Goal: Check status: Check status

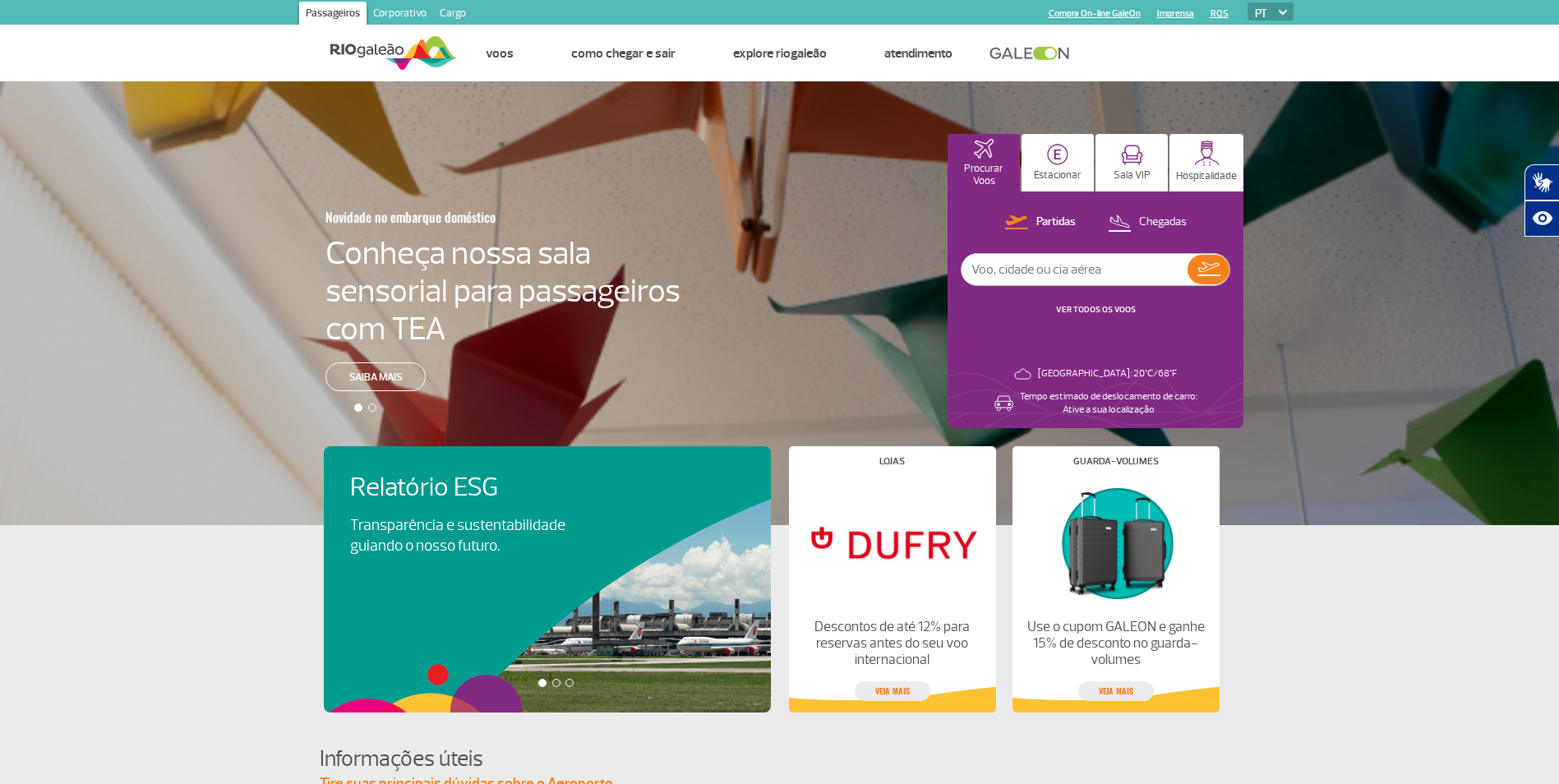
click at [1114, 304] on link "VER TODOS OS VOOS" at bounding box center [1096, 309] width 80 height 11
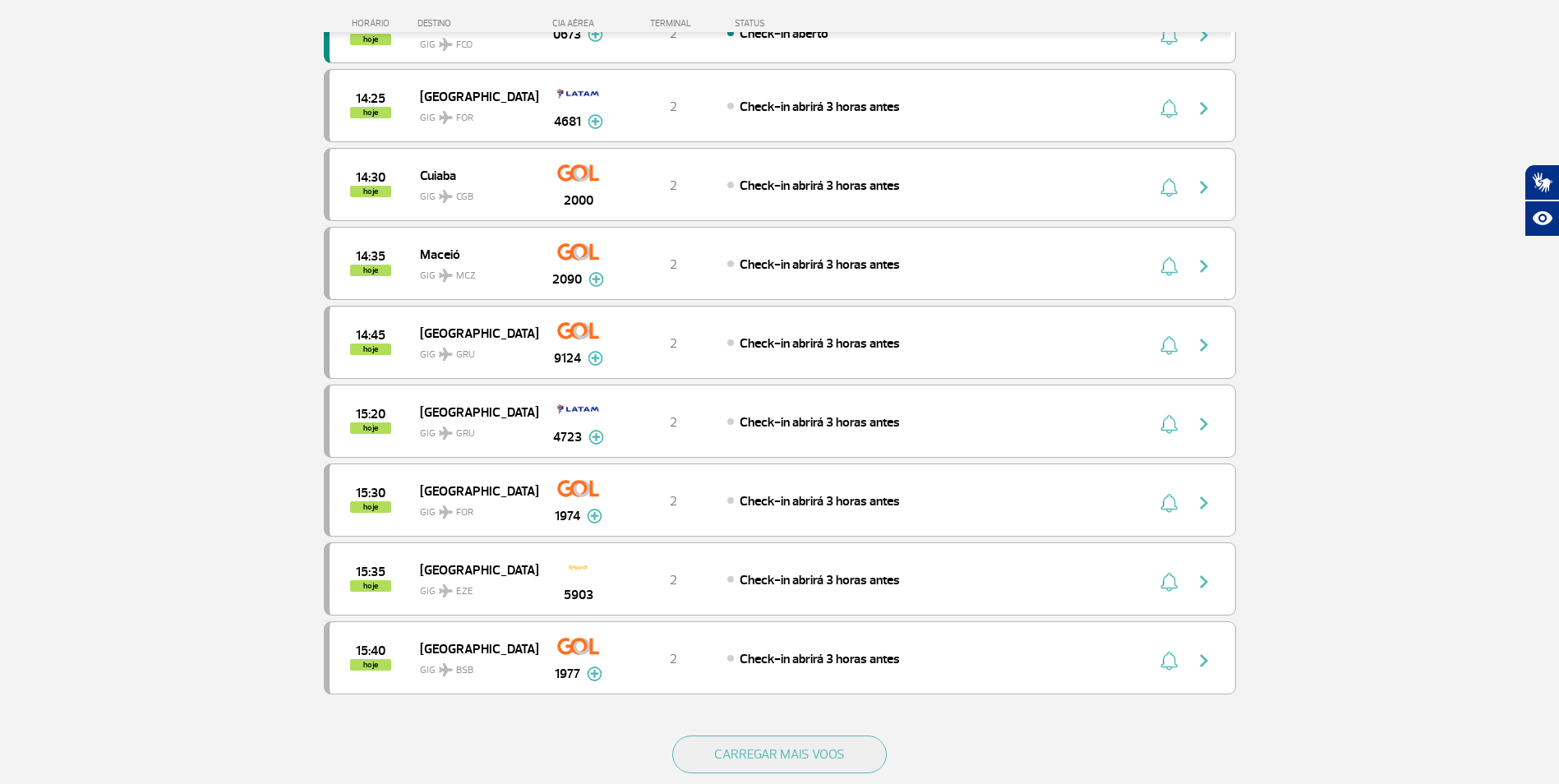
scroll to position [1232, 0]
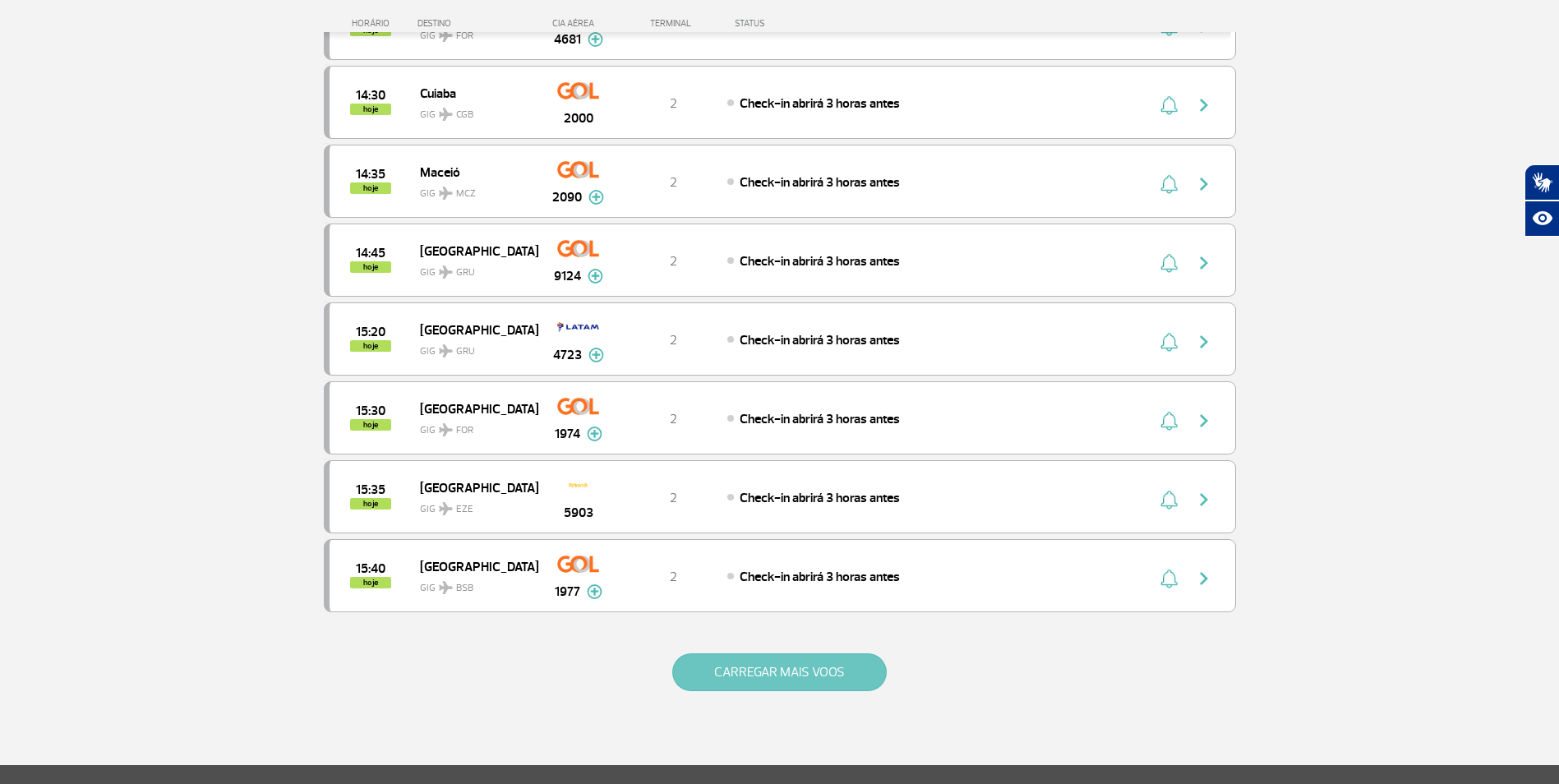
click at [838, 675] on button "CARREGAR MAIS VOOS" at bounding box center [779, 671] width 214 height 38
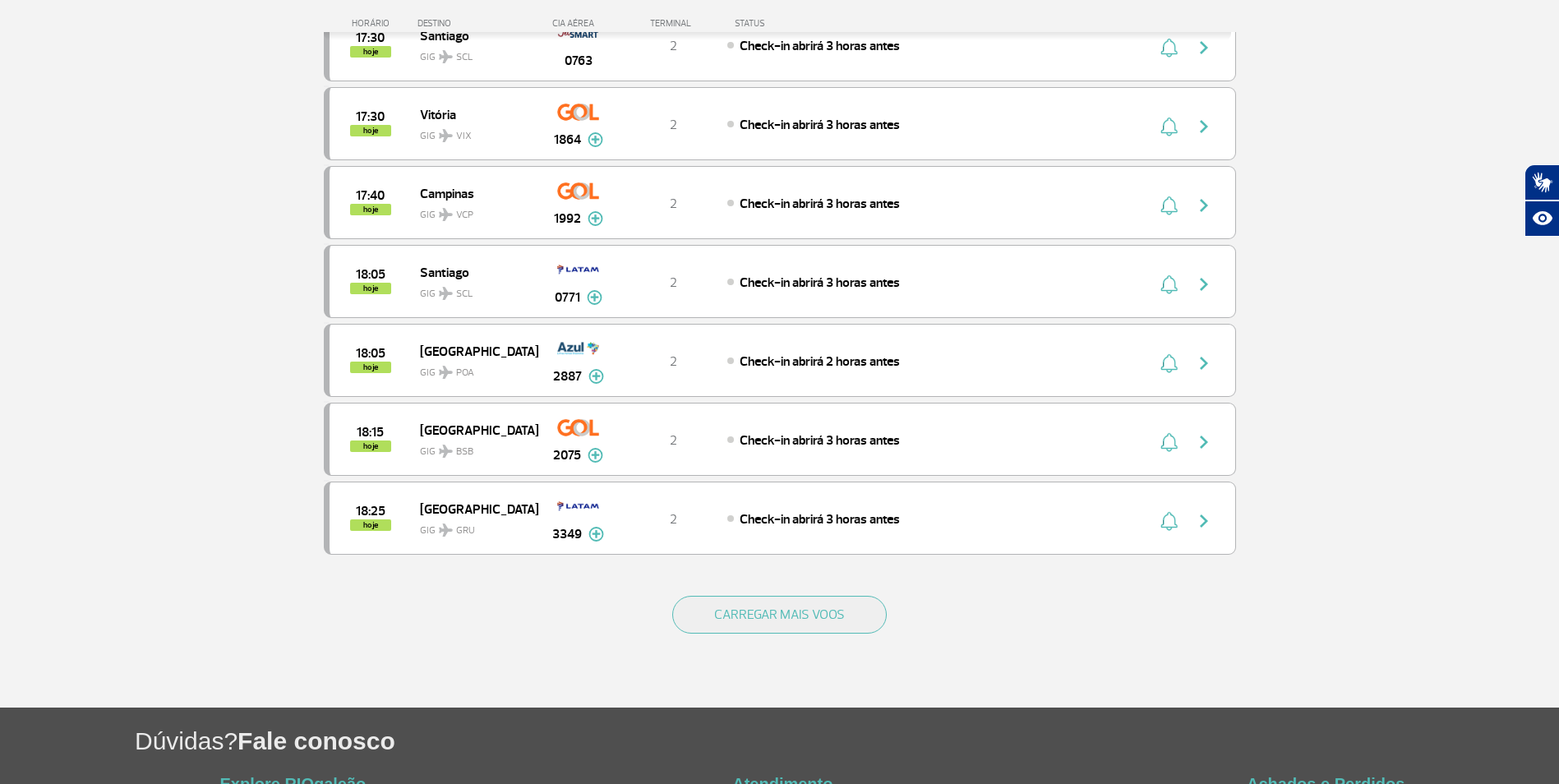
scroll to position [2875, 0]
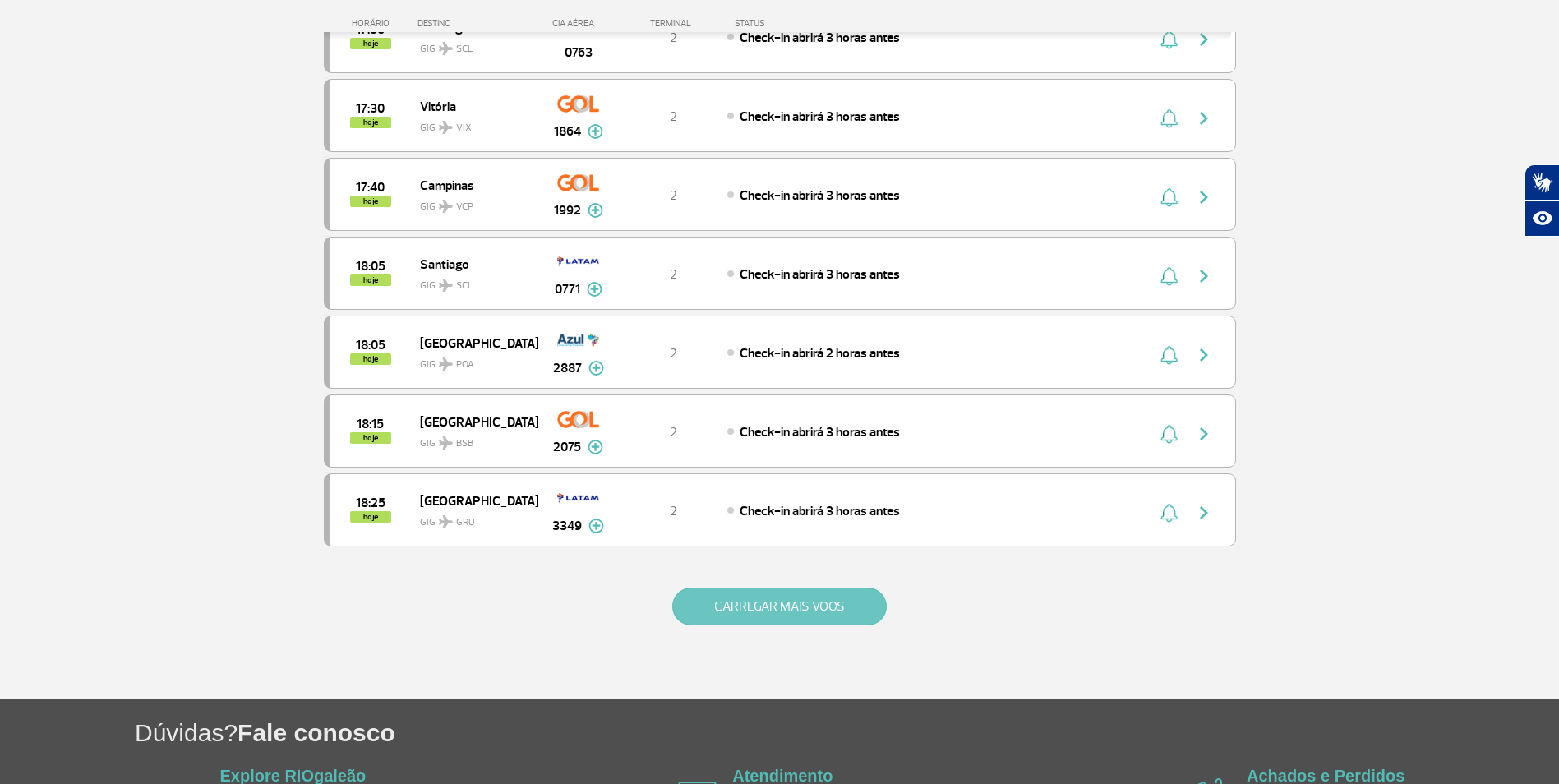
click at [836, 610] on button "CARREGAR MAIS VOOS" at bounding box center [779, 606] width 214 height 38
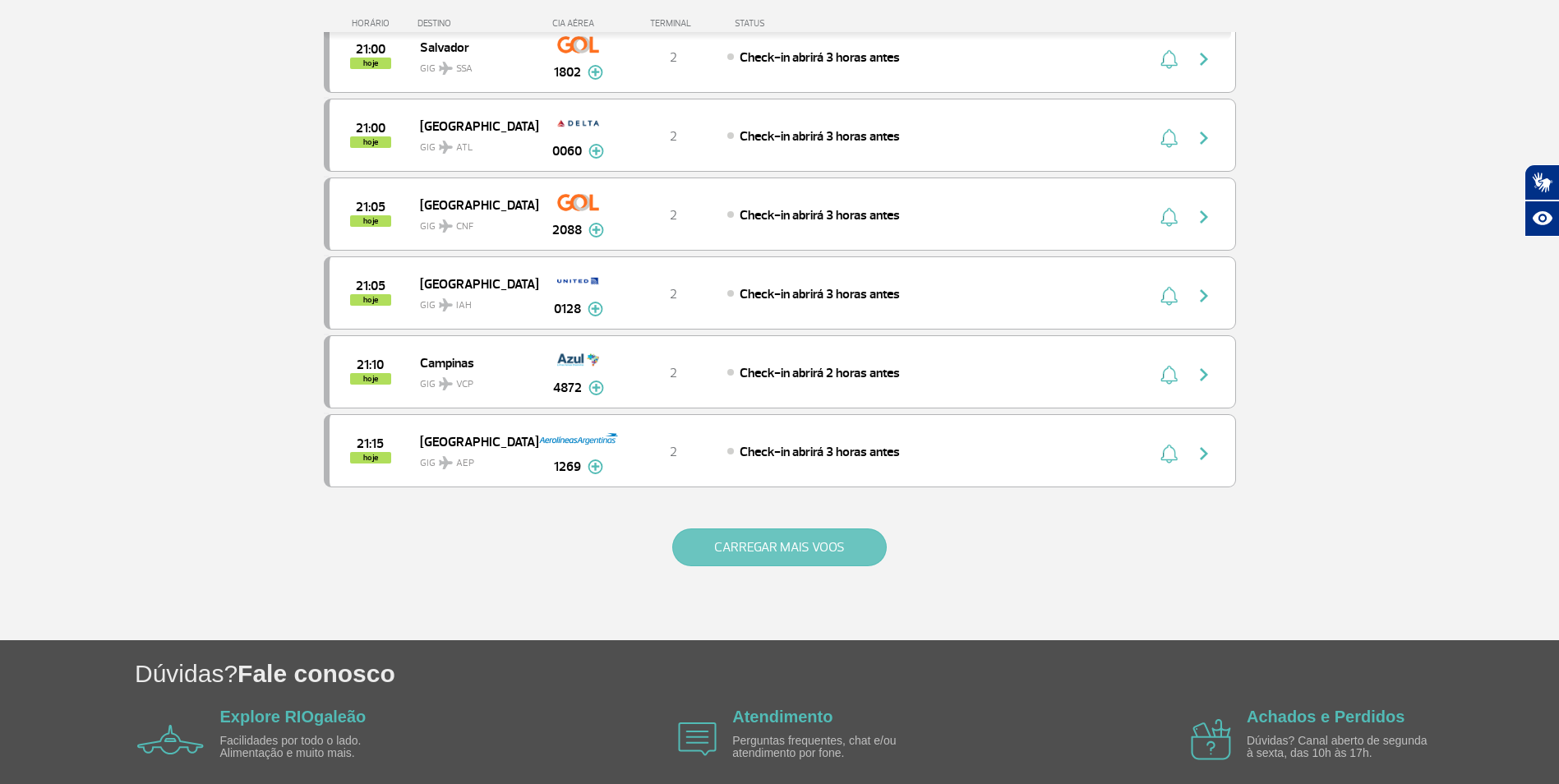
scroll to position [4518, 0]
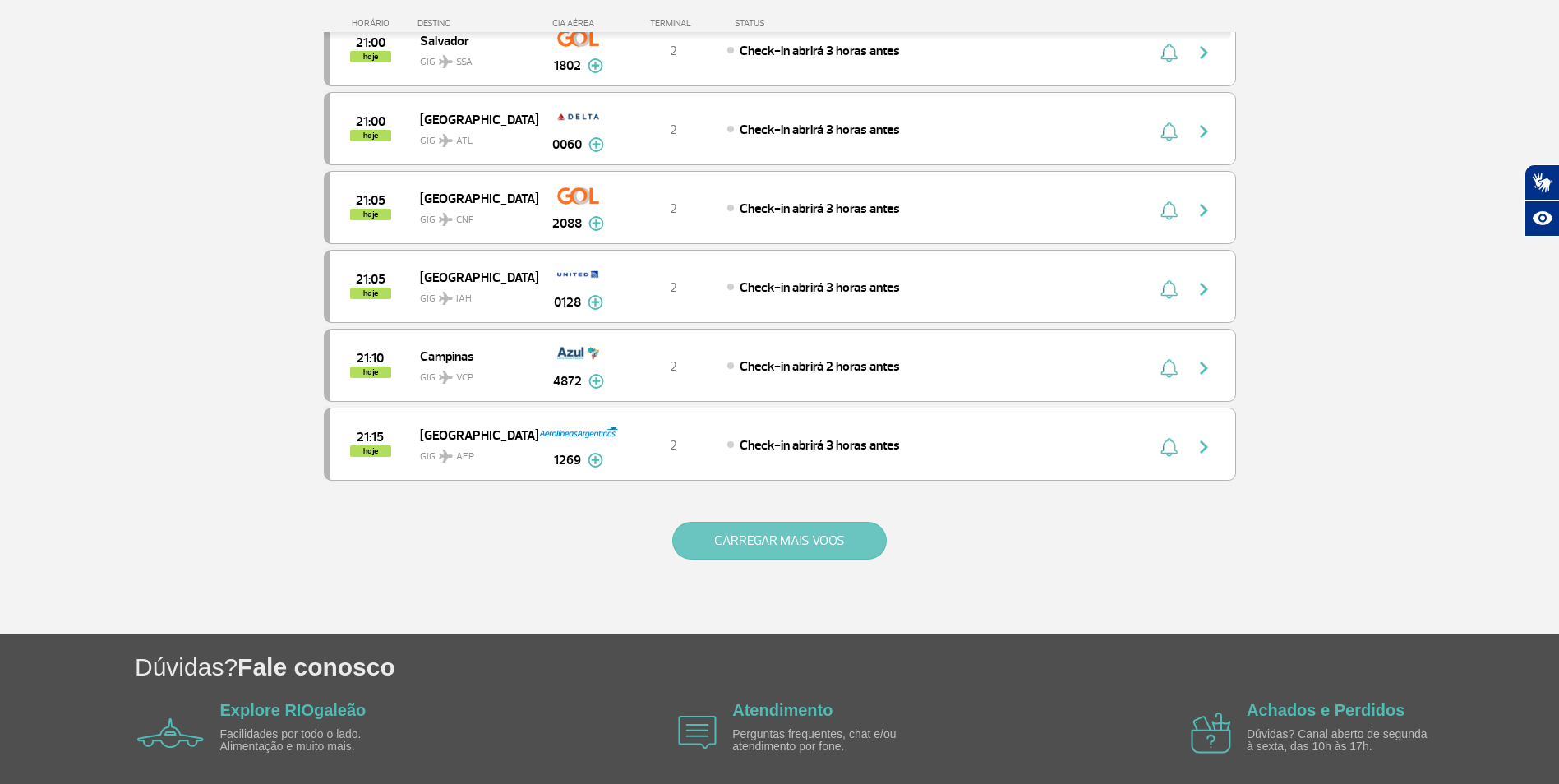
click at [847, 540] on button "CARREGAR MAIS VOOS" at bounding box center [779, 540] width 214 height 38
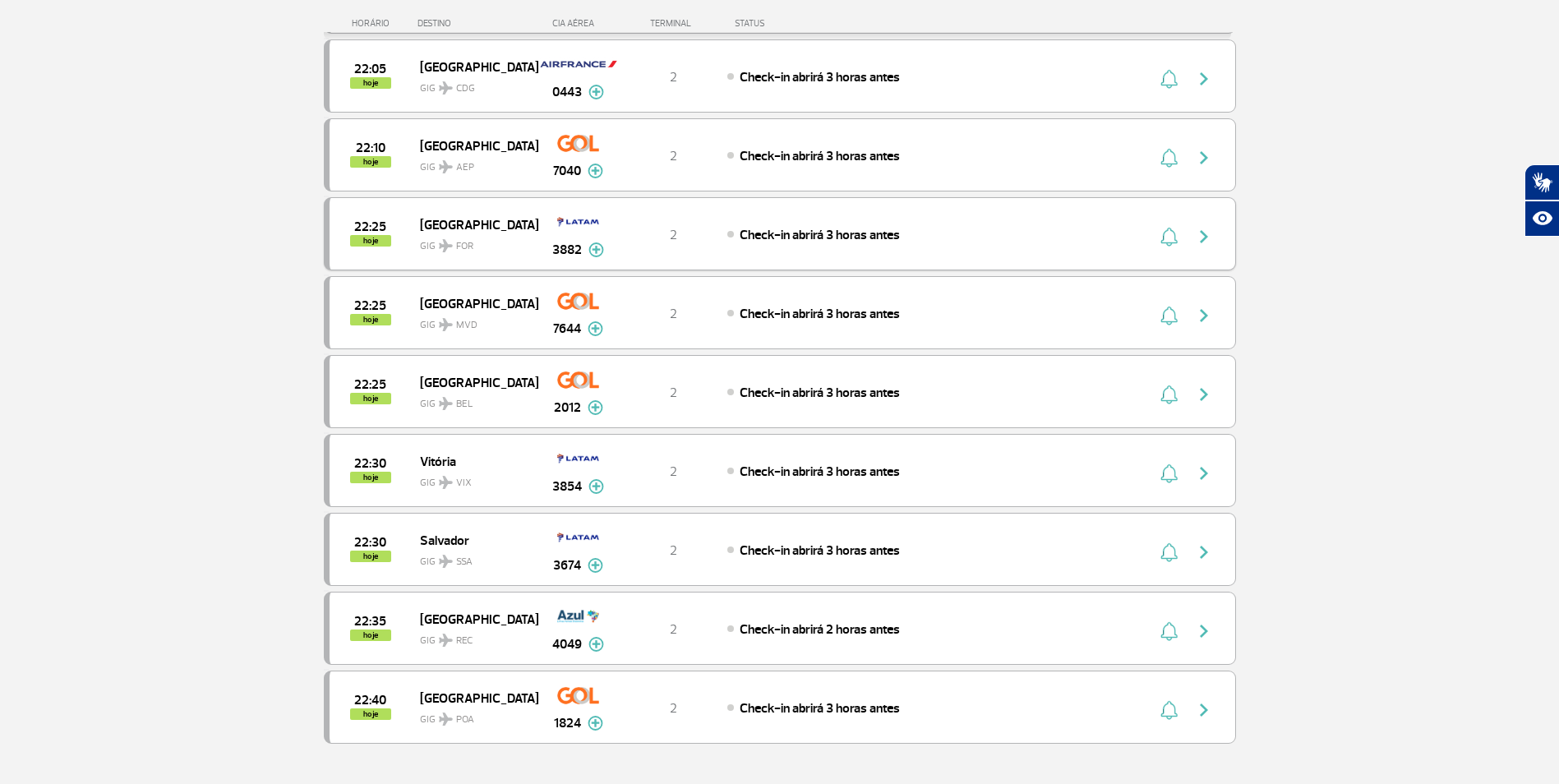
scroll to position [6079, 0]
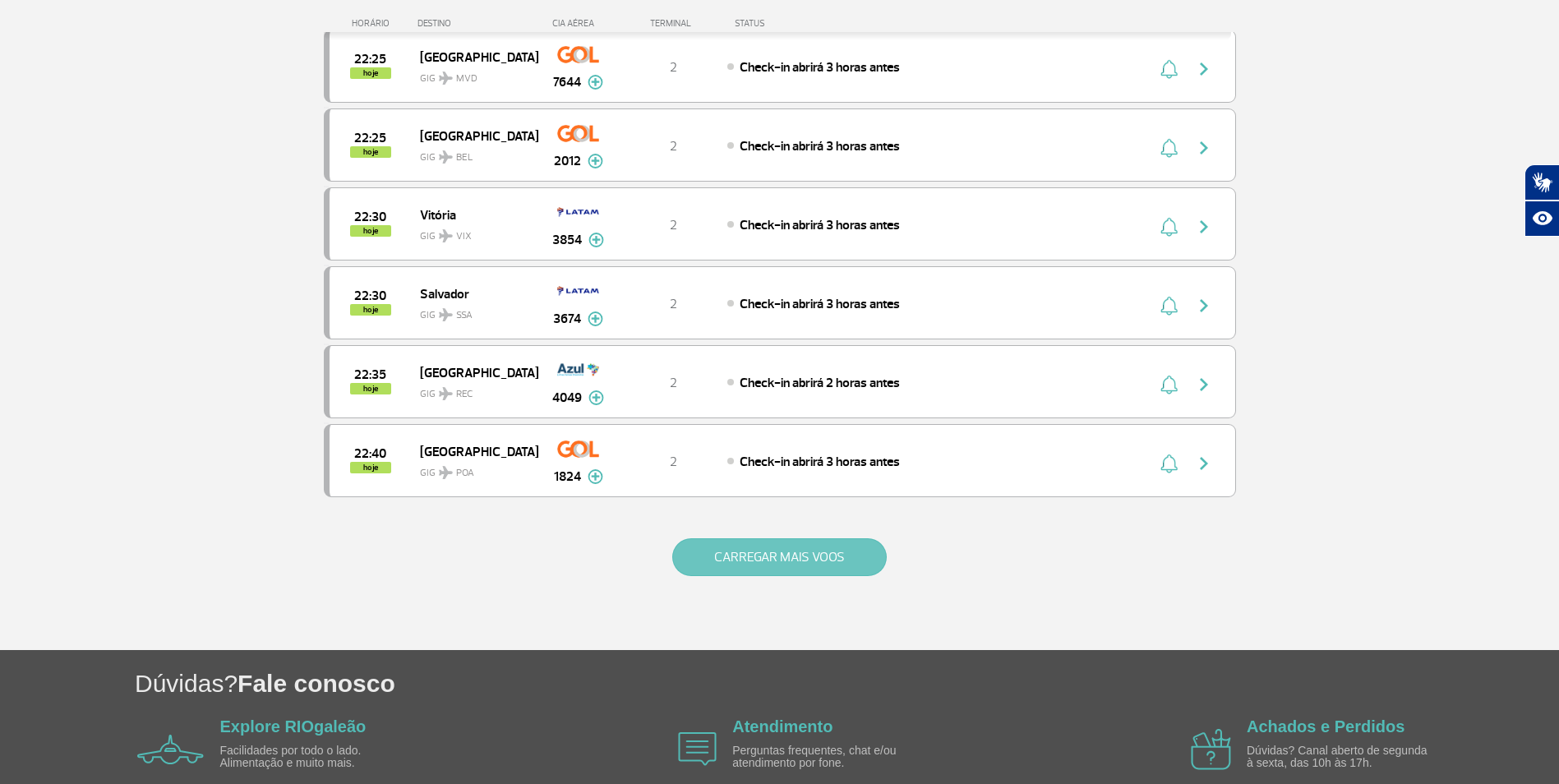
click at [805, 558] on button "CARREGAR MAIS VOOS" at bounding box center [779, 557] width 214 height 38
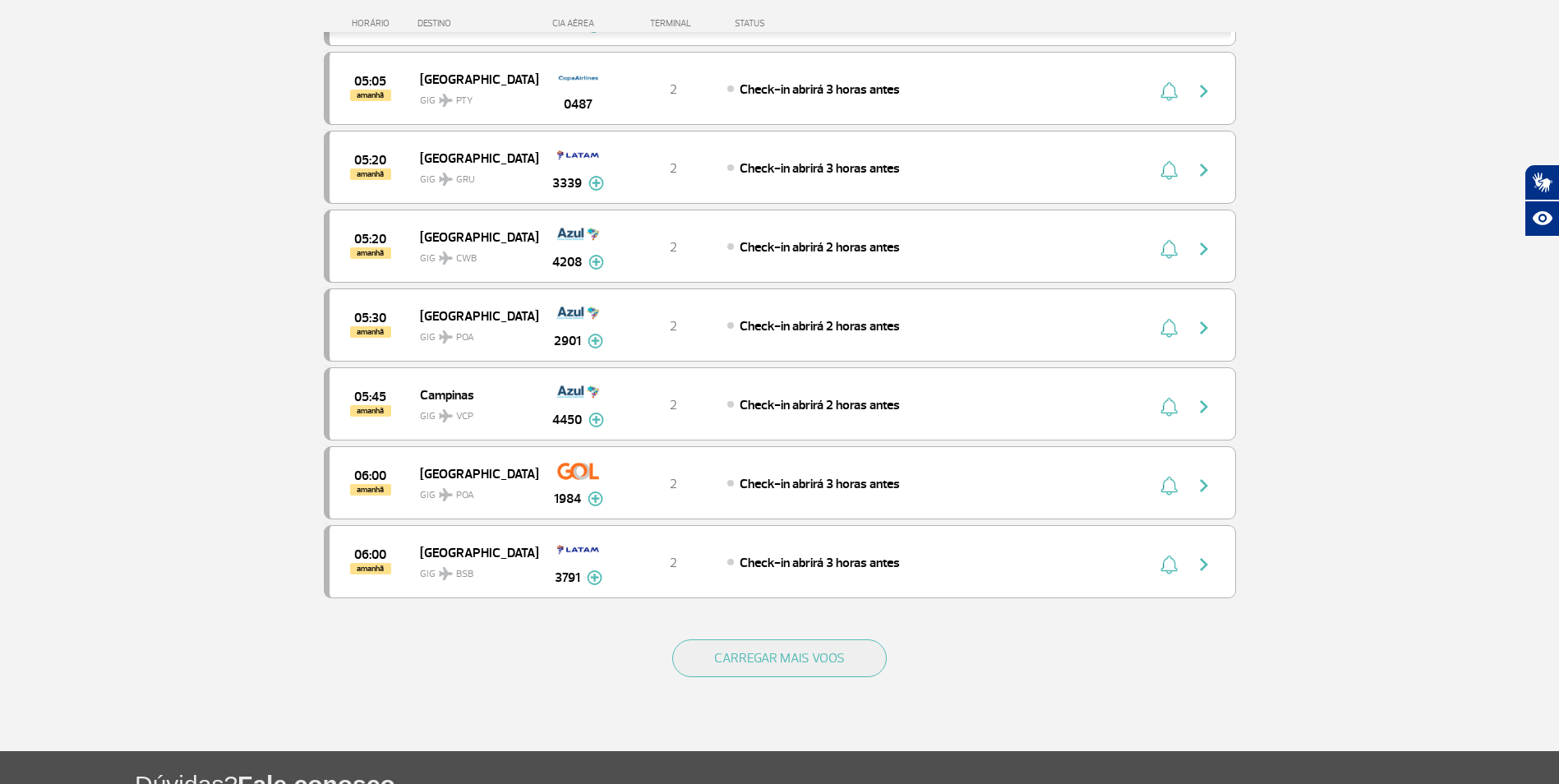
scroll to position [7557, 0]
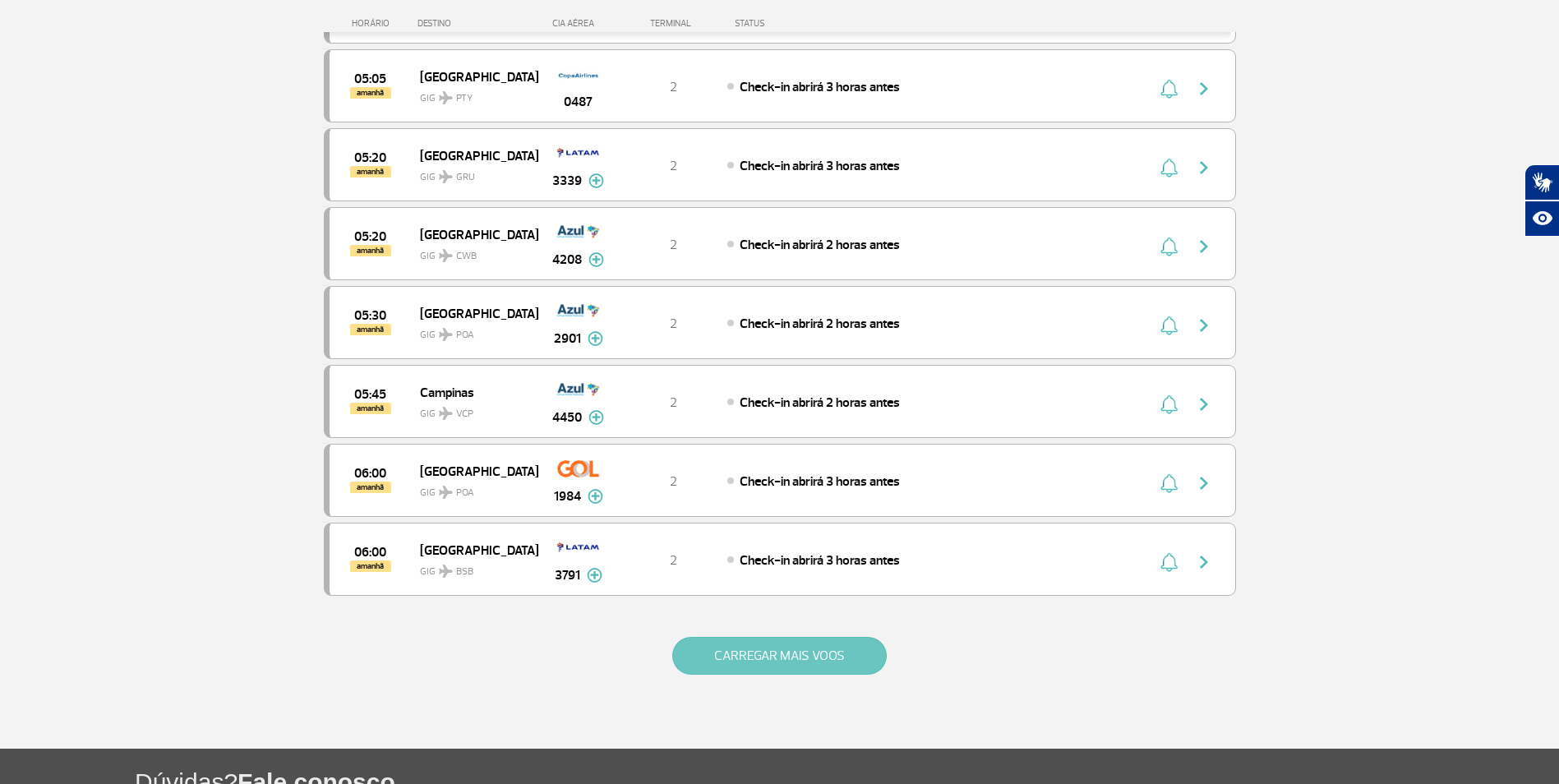
click at [803, 649] on button "CARREGAR MAIS VOOS" at bounding box center [779, 655] width 214 height 38
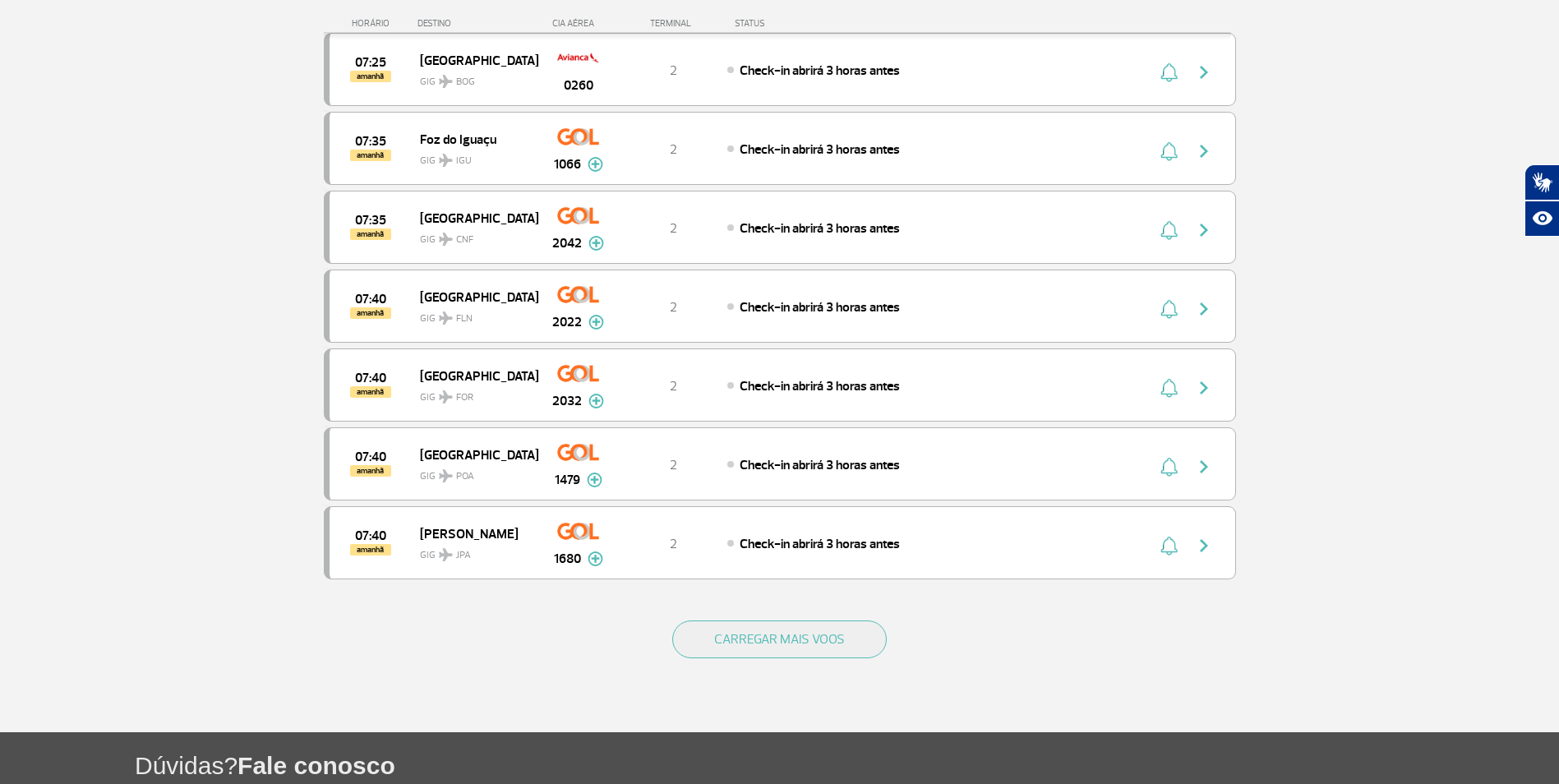
scroll to position [9201, 0]
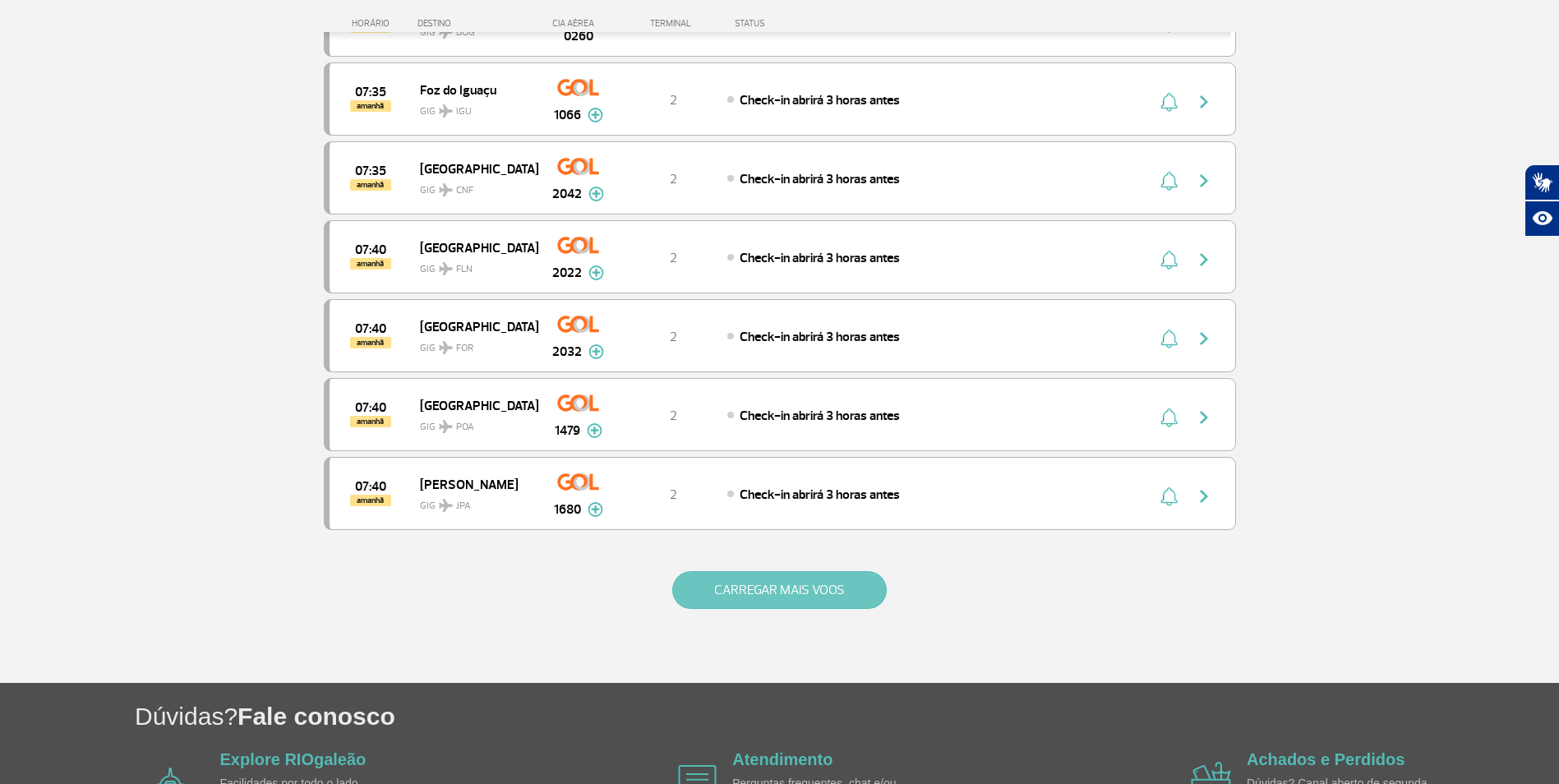
click at [794, 591] on button "CARREGAR MAIS VOOS" at bounding box center [779, 589] width 214 height 38
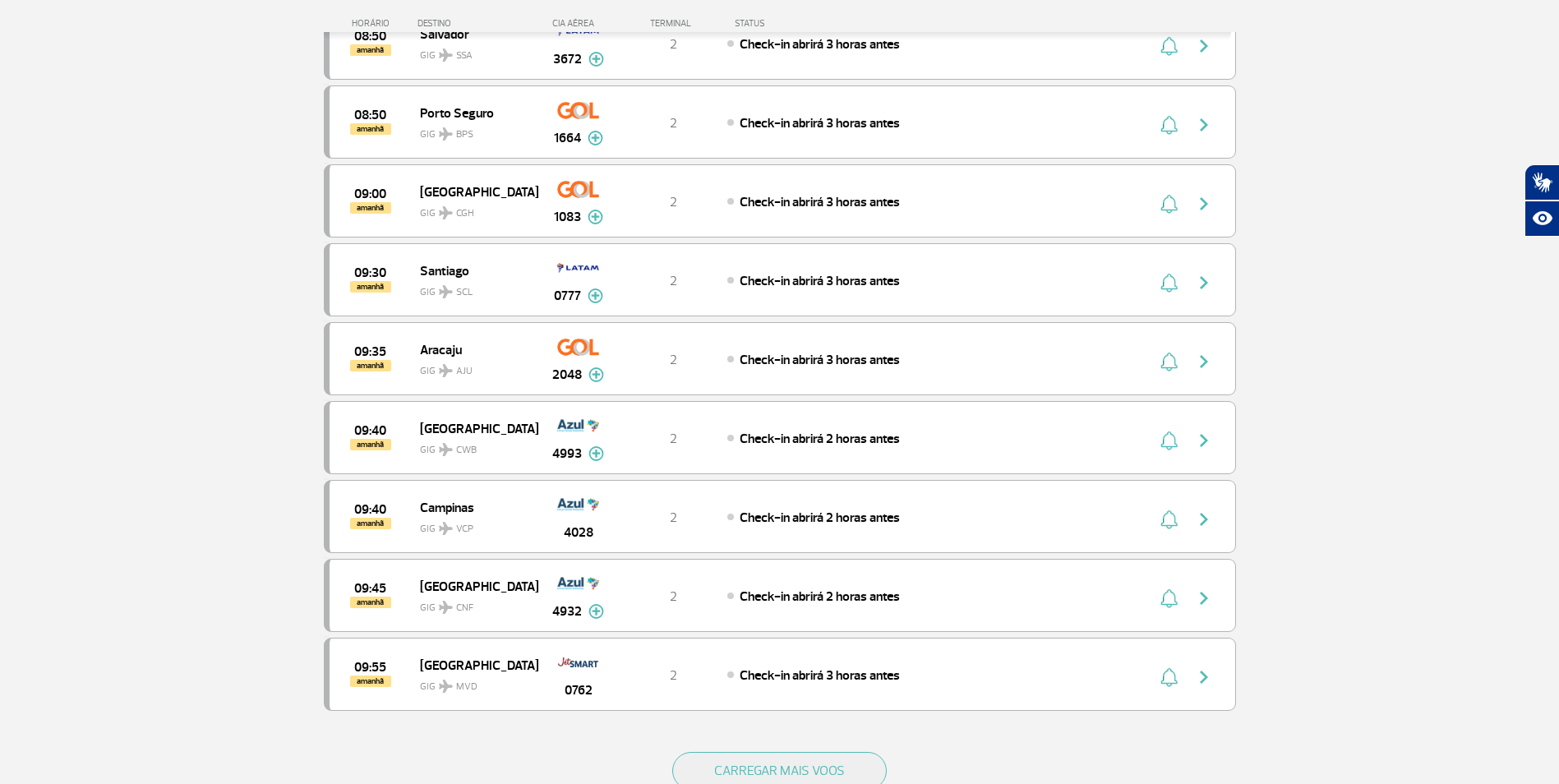
scroll to position [10761, 0]
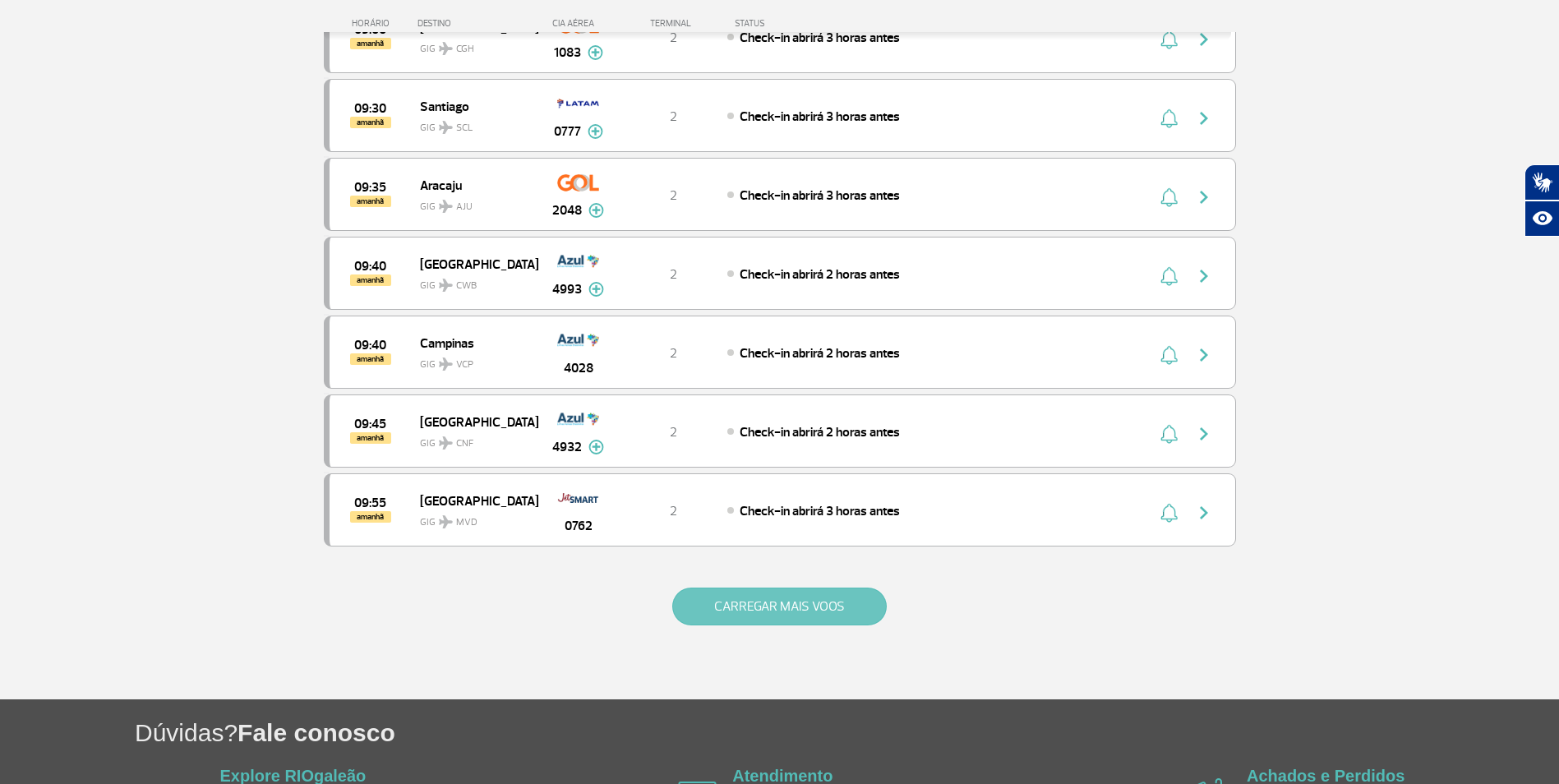
click at [813, 607] on button "CARREGAR MAIS VOOS" at bounding box center [779, 606] width 214 height 38
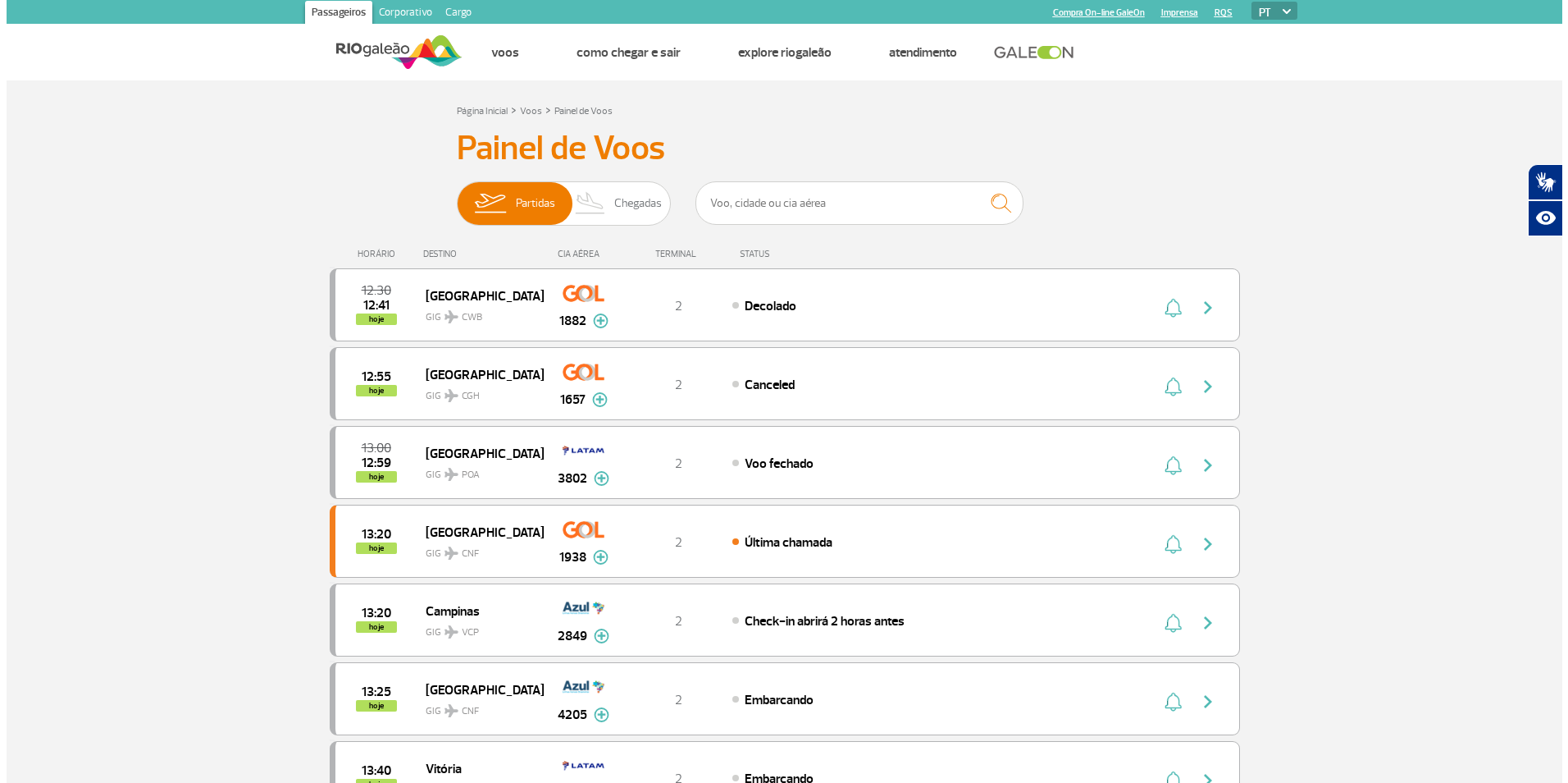
scroll to position [0, 0]
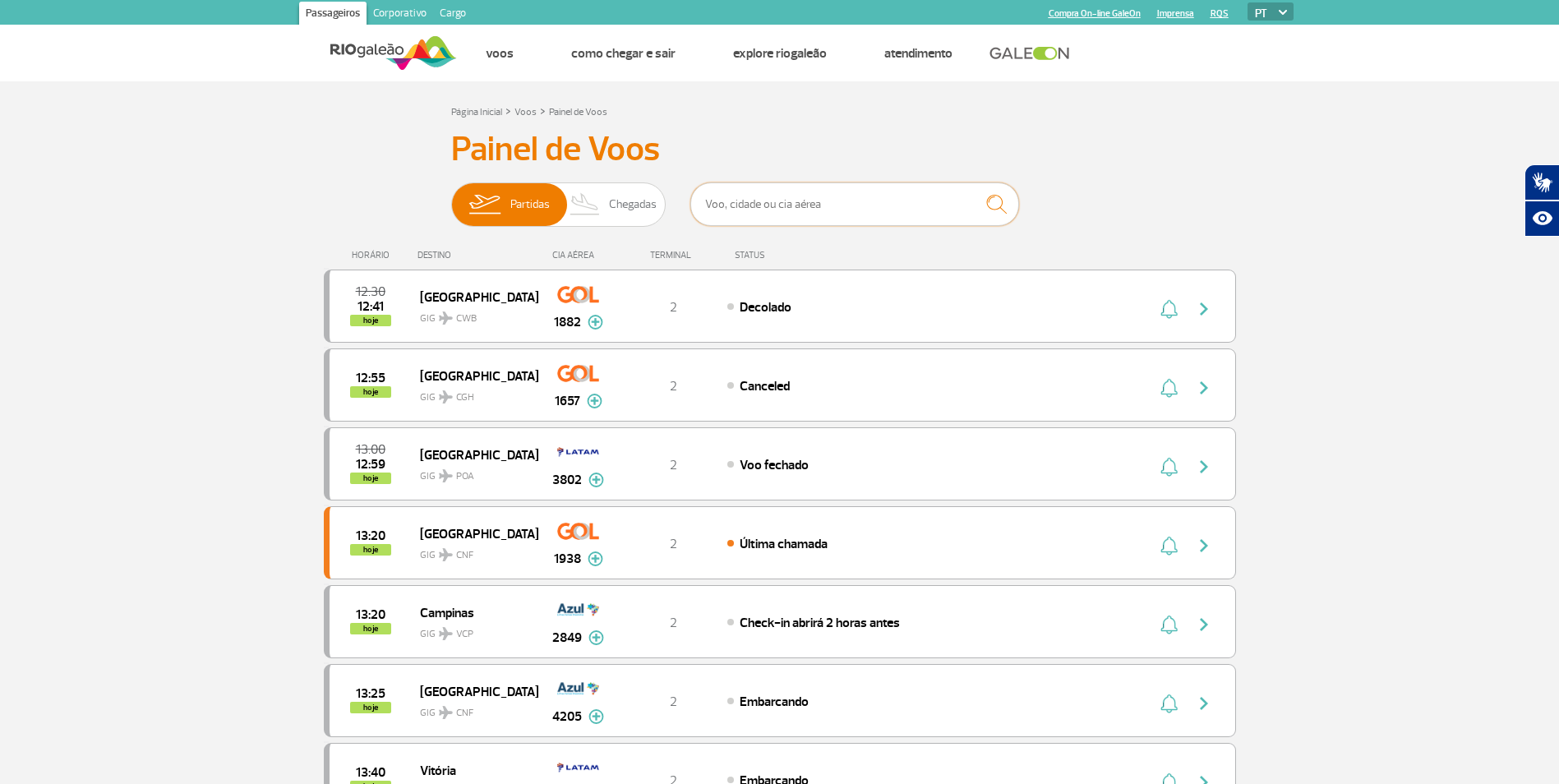
click at [794, 201] on input "text" at bounding box center [854, 203] width 329 height 43
type input "2048"
